Goal: Information Seeking & Learning: Learn about a topic

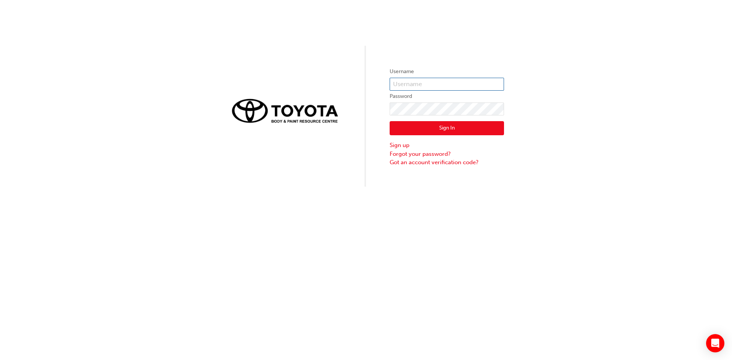
click at [428, 85] on input "text" at bounding box center [447, 84] width 114 height 13
type input "[PERSON_NAME].mavrikios"
click at [409, 126] on button "Sign In" at bounding box center [447, 128] width 114 height 14
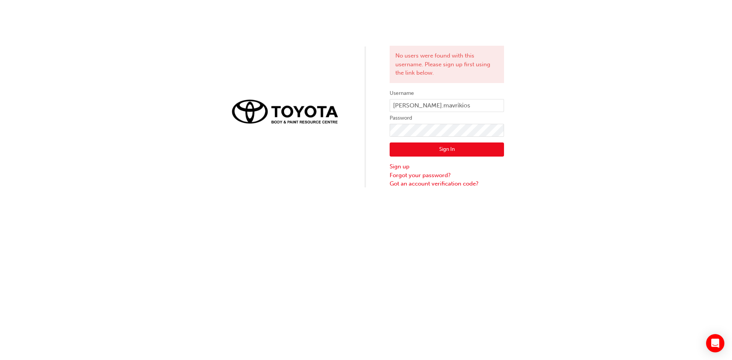
click at [286, 40] on div "No users were found with this username. Please sign up first using the link bel…" at bounding box center [366, 94] width 732 height 188
click at [334, 110] on div "No users were found with this username. Please sign up first using the link bel…" at bounding box center [366, 94] width 732 height 188
click button "Sign In" at bounding box center [447, 150] width 114 height 14
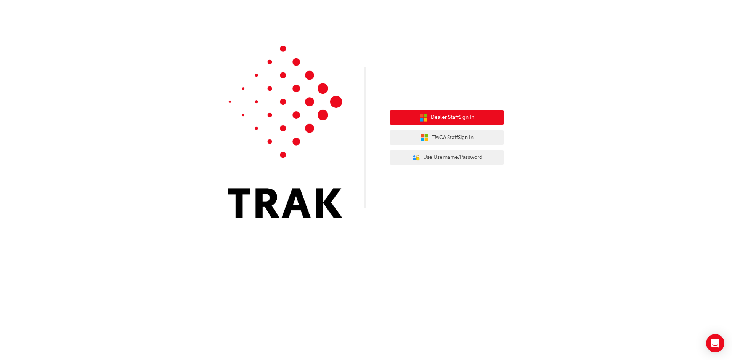
click at [453, 116] on span "Dealer Staff Sign In" at bounding box center [452, 117] width 43 height 9
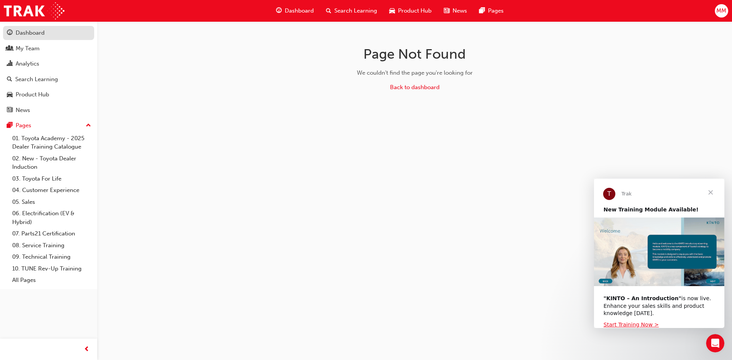
click at [25, 36] on div "Dashboard" at bounding box center [30, 33] width 29 height 9
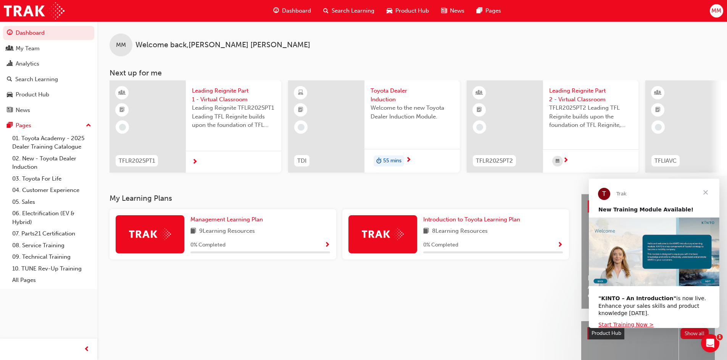
click at [331, 4] on div "Search Learning" at bounding box center [348, 11] width 63 height 16
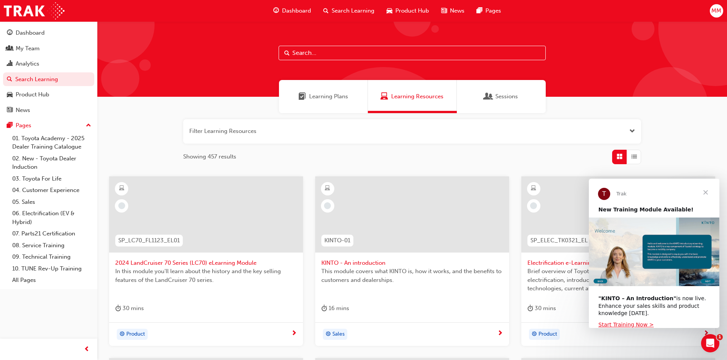
click at [334, 55] on input "text" at bounding box center [411, 53] width 267 height 14
type input "induction"
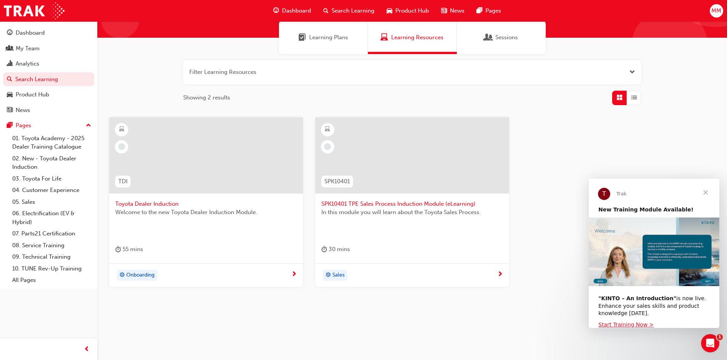
scroll to position [60, 0]
click at [214, 158] on div at bounding box center [206, 155] width 194 height 76
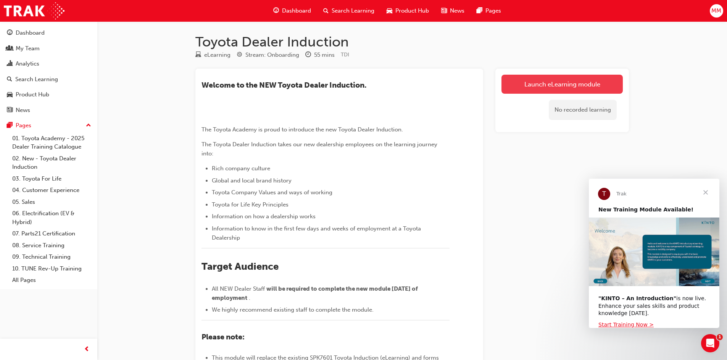
click at [547, 84] on link "Launch eLearning module" at bounding box center [561, 84] width 121 height 19
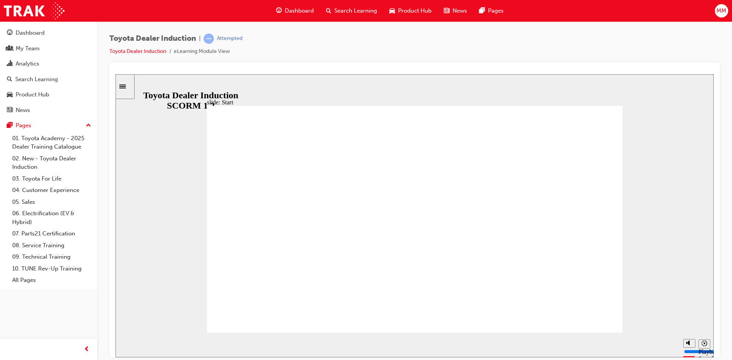
drag, startPoint x: 461, startPoint y: 264, endPoint x: 477, endPoint y: 272, distance: 18.3
drag, startPoint x: 579, startPoint y: 306, endPoint x: 581, endPoint y: 310, distance: 4.8
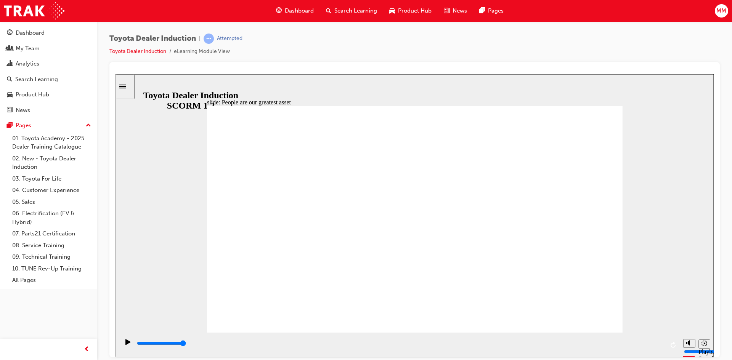
type input "7500"
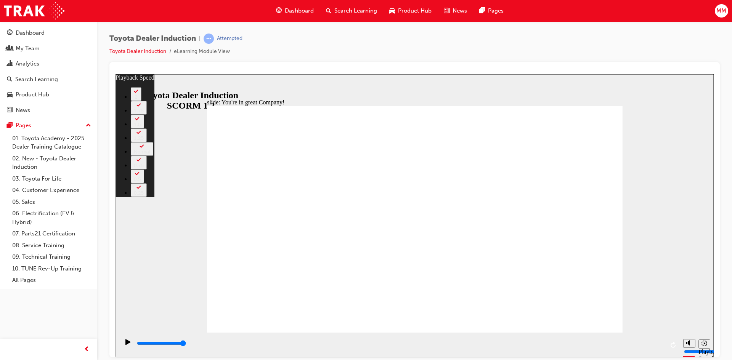
type input "156"
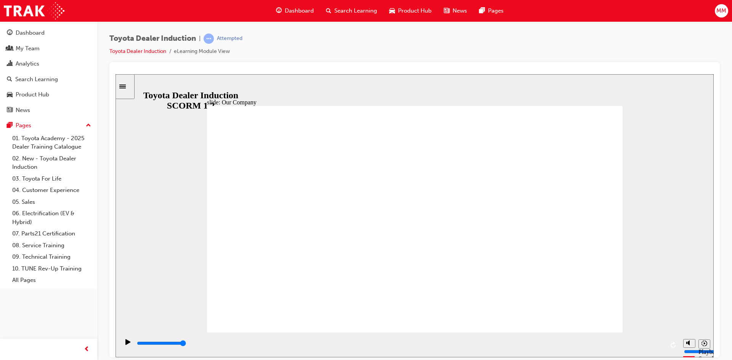
drag, startPoint x: 300, startPoint y: 286, endPoint x: 372, endPoint y: 286, distance: 72.5
drag, startPoint x: 411, startPoint y: 288, endPoint x: 420, endPoint y: 286, distance: 9.4
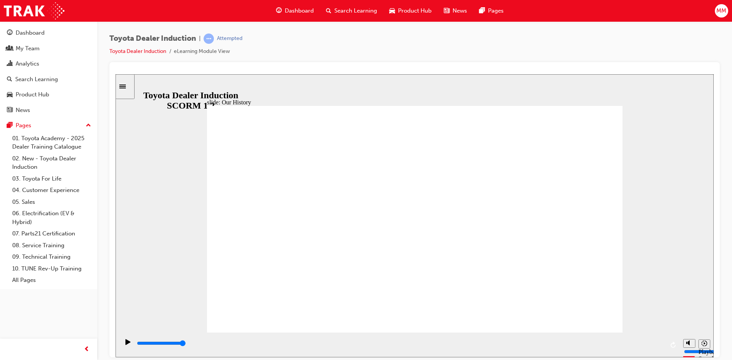
drag, startPoint x: 417, startPoint y: 287, endPoint x: 538, endPoint y: 291, distance: 120.6
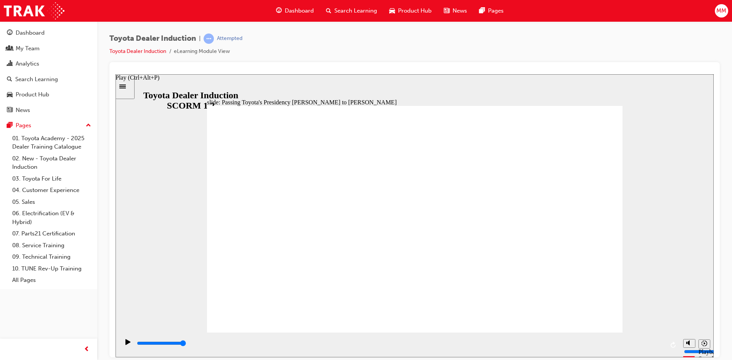
click at [125, 345] on icon "Play (Ctrl+Alt+P)" at bounding box center [127, 342] width 5 height 6
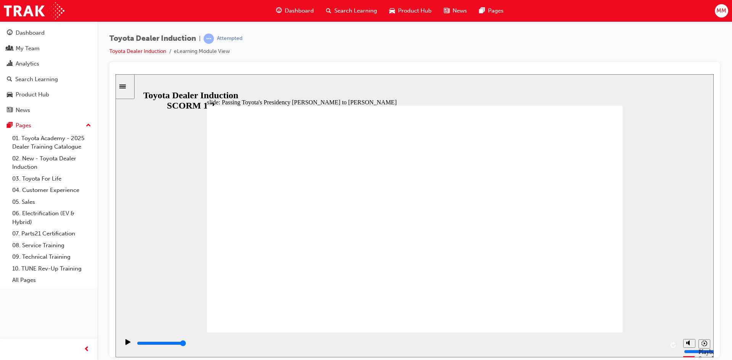
type input "5000"
drag, startPoint x: 523, startPoint y: 174, endPoint x: 337, endPoint y: 164, distance: 186.8
drag, startPoint x: 316, startPoint y: 173, endPoint x: 465, endPoint y: 174, distance: 149.1
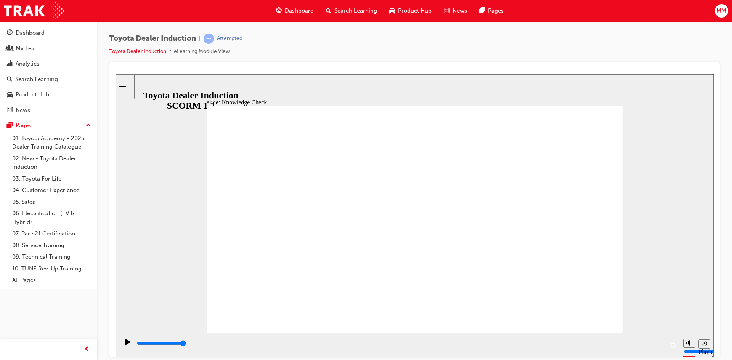
radio input "true"
type input "5000"
radio input "true"
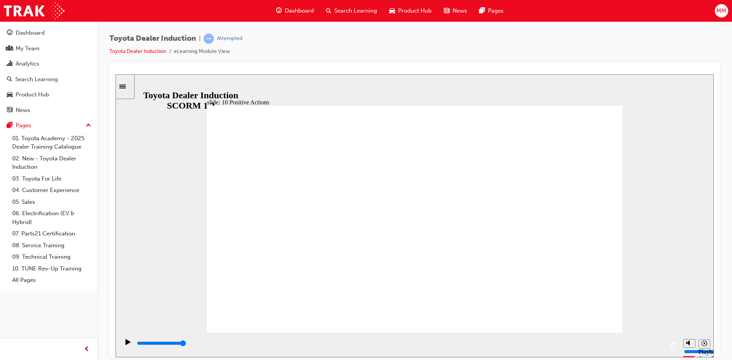
click at [668, 268] on div "slide: 10 Positive Actions Multiply 1 Humans sense things instinctively in ways…" at bounding box center [415, 215] width 598 height 283
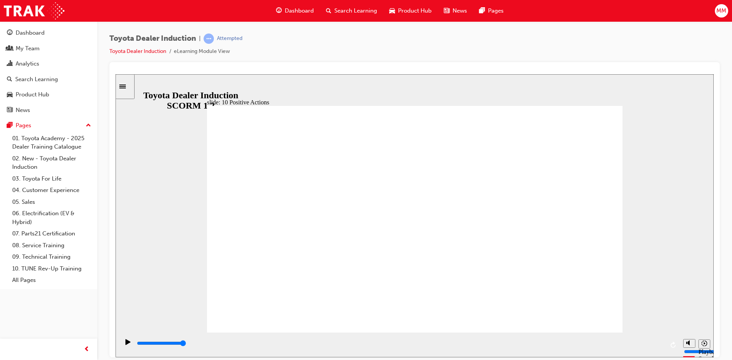
drag, startPoint x: 613, startPoint y: 107, endPoint x: 598, endPoint y: 131, distance: 28.3
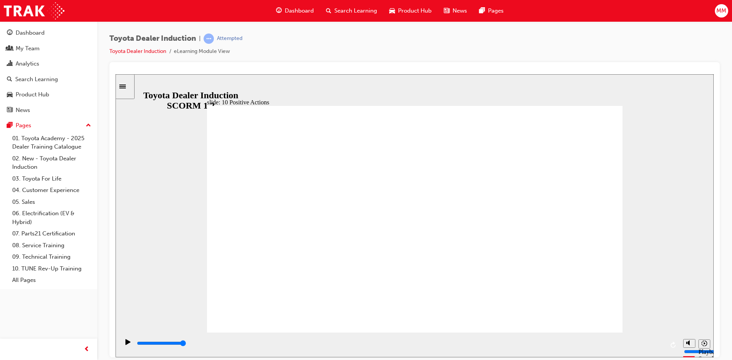
drag, startPoint x: 616, startPoint y: 101, endPoint x: 611, endPoint y: 109, distance: 9.6
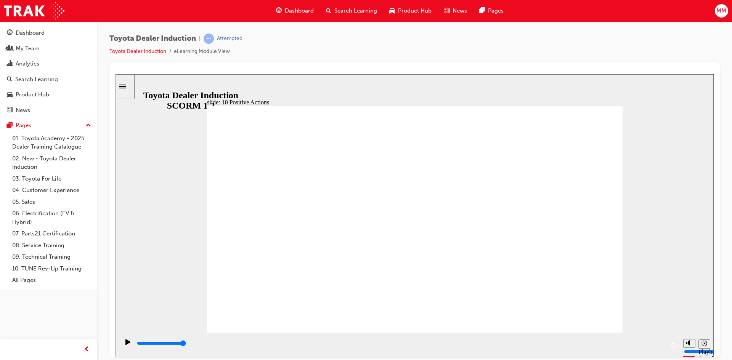
click at [125, 343] on icon "Play (Ctrl+Alt+P)" at bounding box center [127, 342] width 5 height 6
click at [127, 343] on icon "Play (Ctrl+Alt+P)" at bounding box center [127, 342] width 5 height 6
click at [122, 344] on div "Play (Ctrl+Alt+P)" at bounding box center [128, 345] width 13 height 13
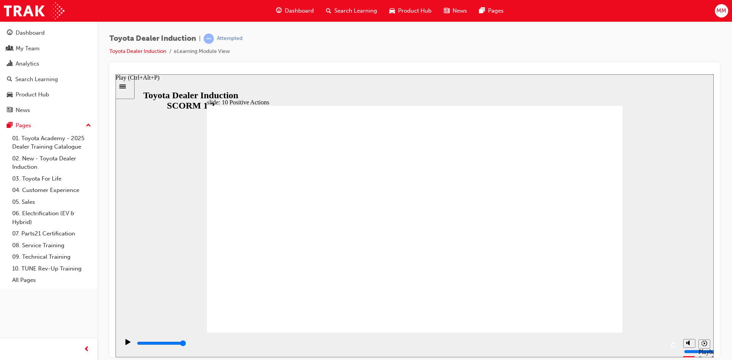
click at [122, 344] on div "Play (Ctrl+Alt+P)" at bounding box center [128, 345] width 13 height 13
click at [122, 343] on div "Play (Ctrl+Alt+P)" at bounding box center [128, 345] width 13 height 13
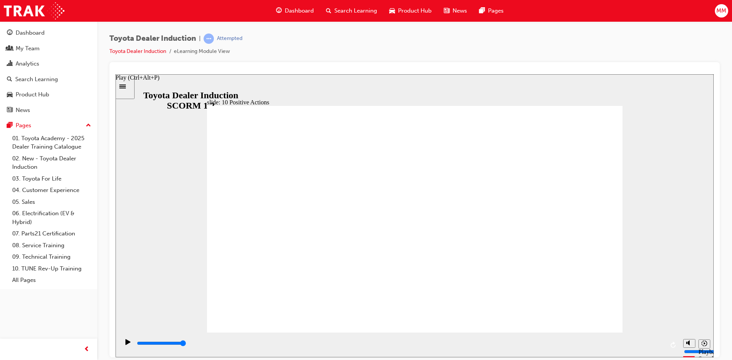
click at [128, 342] on icon "Play (Ctrl+Alt+P)" at bounding box center [127, 342] width 5 height 6
click at [122, 341] on div "Play (Ctrl+Alt+P)" at bounding box center [128, 345] width 13 height 13
click at [125, 344] on icon "Play (Ctrl+Alt+P)" at bounding box center [127, 342] width 5 height 6
type input "19900"
